Goal: Use online tool/utility: Use online tool/utility

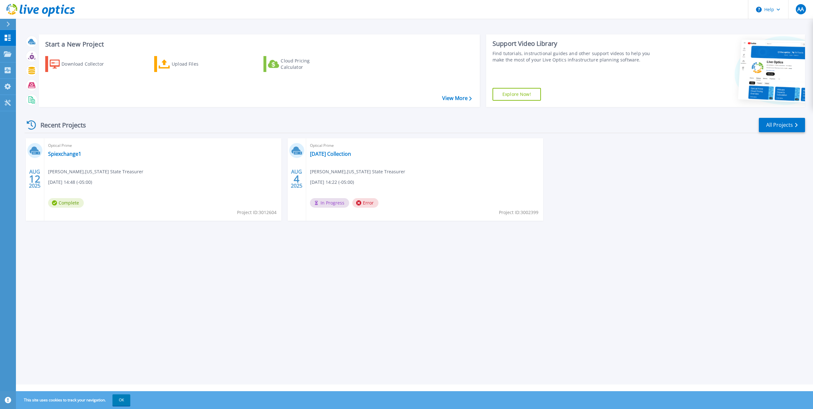
drag, startPoint x: 72, startPoint y: 155, endPoint x: 295, endPoint y: 166, distance: 222.9
click at [295, 166] on div "AUG 4 2025" at bounding box center [297, 179] width 18 height 82
click at [70, 153] on link "Spiexchange1" at bounding box center [64, 154] width 33 height 6
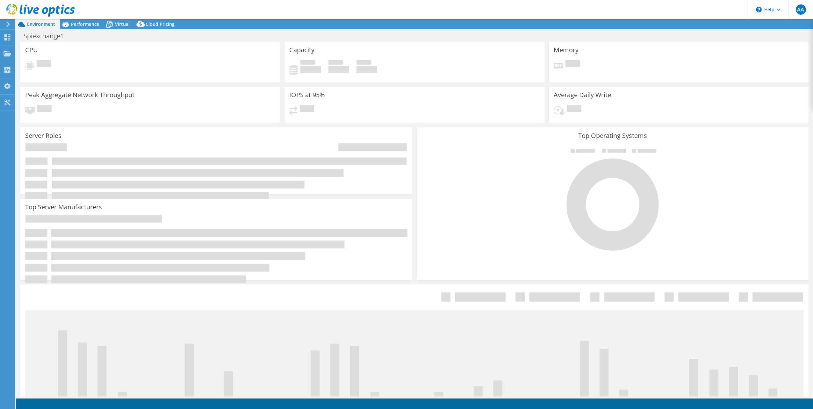
select select "USD"
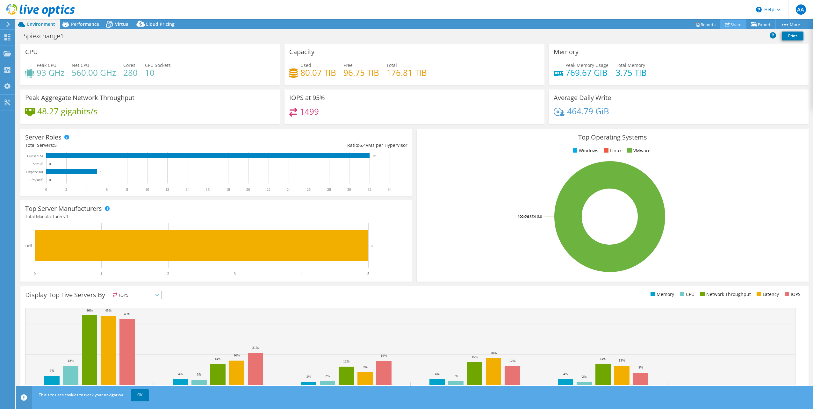
click at [730, 23] on link "Share" at bounding box center [733, 24] width 26 height 10
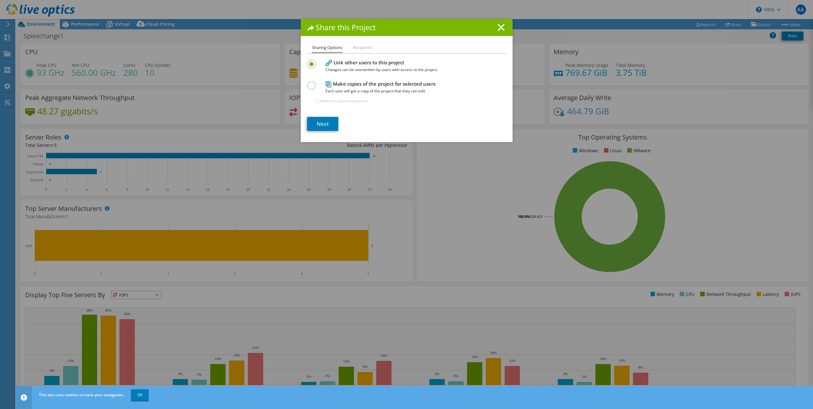
click at [500, 23] on div "Share this Project" at bounding box center [407, 27] width 212 height 17
click at [497, 27] on icon at bounding box center [500, 27] width 7 height 7
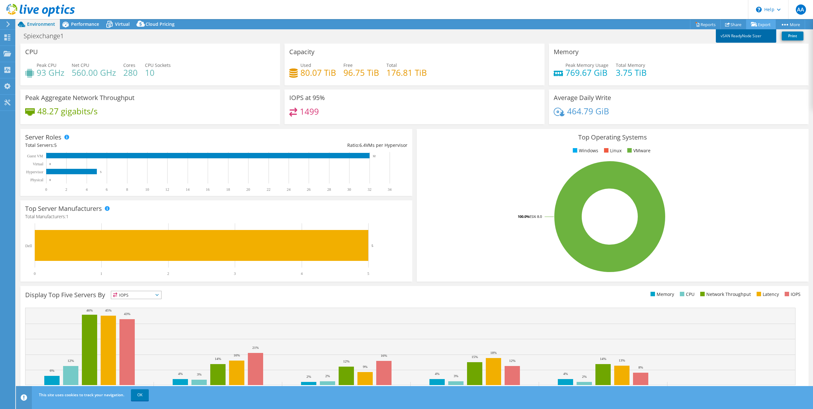
click at [740, 35] on link "vSAN ReadyNode Sizer" at bounding box center [746, 35] width 61 height 13
